Goal: Task Accomplishment & Management: Use online tool/utility

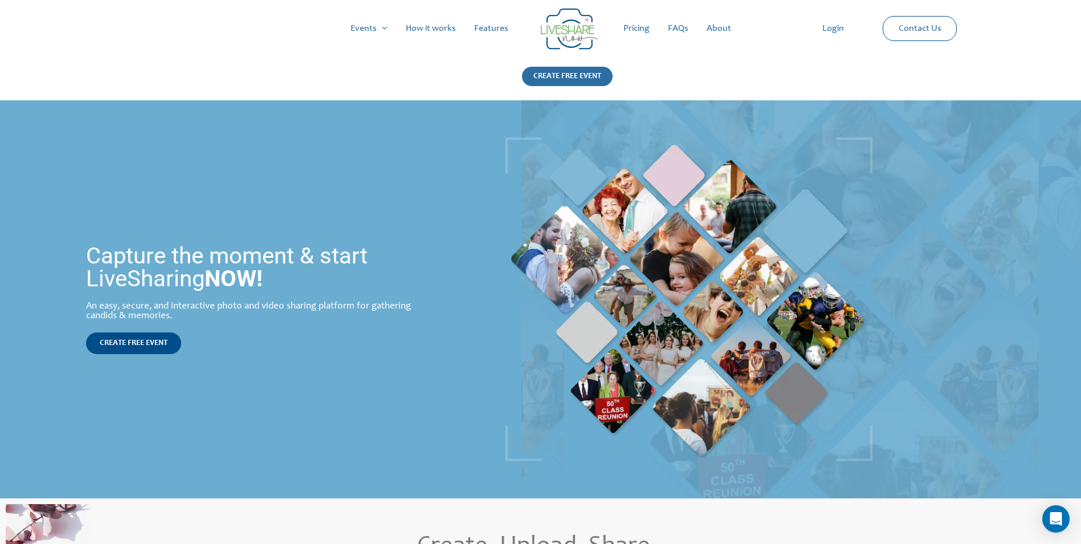
click at [575, 76] on div "CREATE FREE EVENT" at bounding box center [567, 76] width 91 height 19
